Goal: Transaction & Acquisition: Purchase product/service

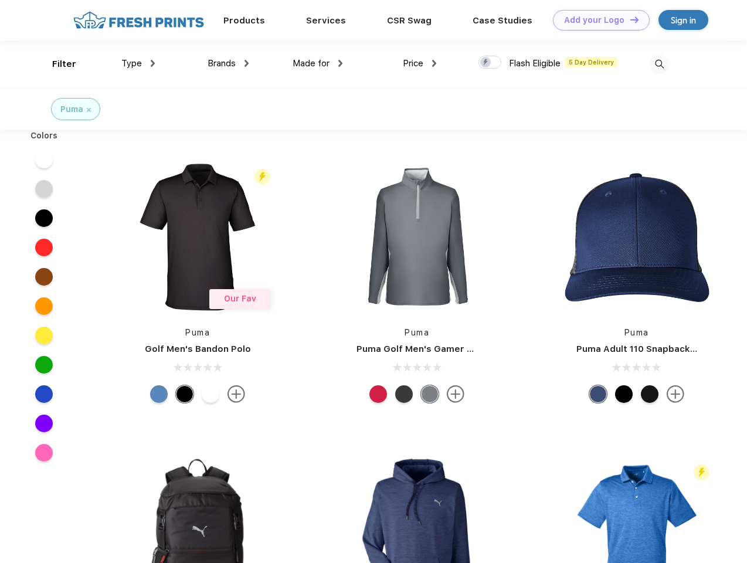
click at [597, 20] on link "Add your Logo Design Tool" at bounding box center [601, 20] width 97 height 21
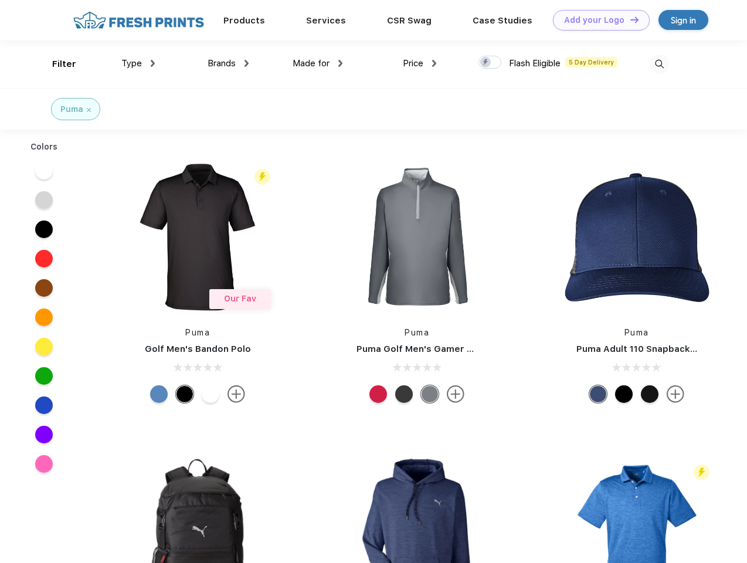
click at [0, 0] on div "Design Tool" at bounding box center [0, 0] width 0 height 0
click at [629, 19] on link "Add your Logo Design Tool" at bounding box center [601, 20] width 97 height 21
click at [56, 64] on div "Filter" at bounding box center [64, 63] width 24 height 13
click at [138, 63] on span "Type" at bounding box center [131, 63] width 21 height 11
click at [228, 63] on span "Brands" at bounding box center [221, 63] width 28 height 11
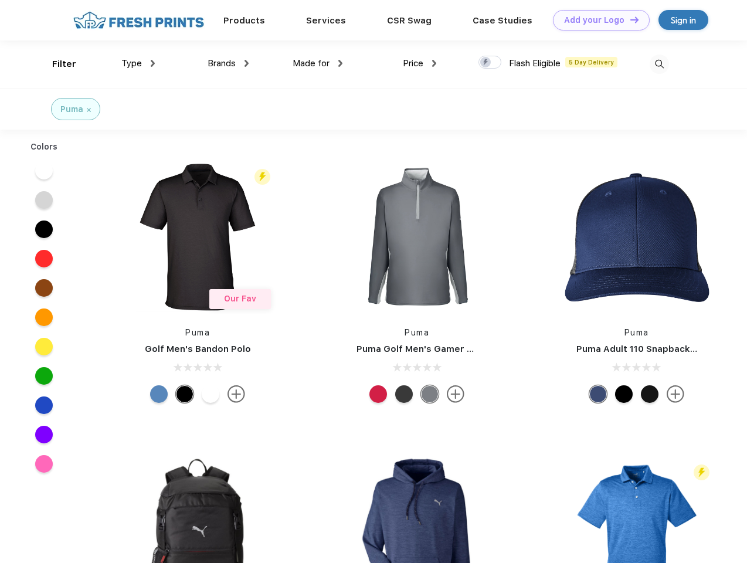
click at [318, 63] on span "Made for" at bounding box center [310, 63] width 37 height 11
click at [420, 63] on span "Price" at bounding box center [413, 63] width 21 height 11
click at [490, 63] on div at bounding box center [489, 62] width 23 height 13
click at [486, 63] on input "checkbox" at bounding box center [482, 59] width 8 height 8
checkbox input "true"
